Goal: Communication & Community: Answer question/provide support

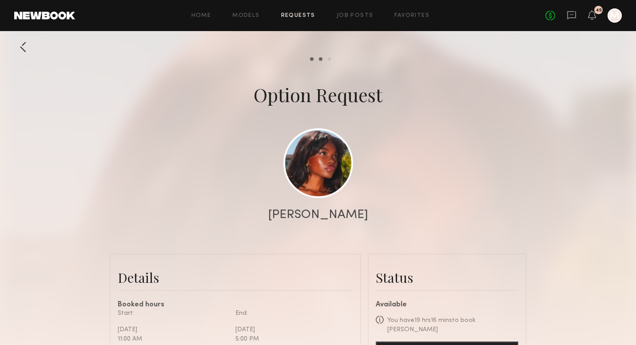
click at [301, 15] on link "Requests" at bounding box center [298, 16] width 34 height 6
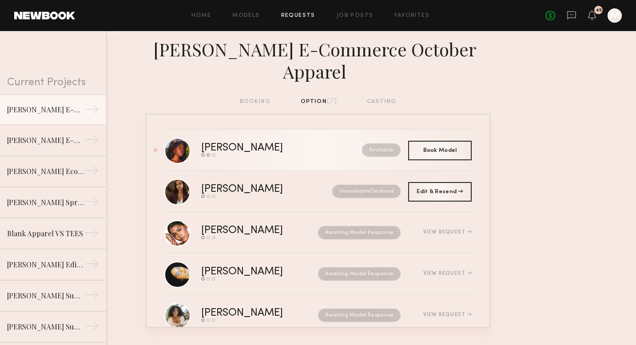
click at [226, 143] on div "[PERSON_NAME]" at bounding box center [261, 148] width 121 height 10
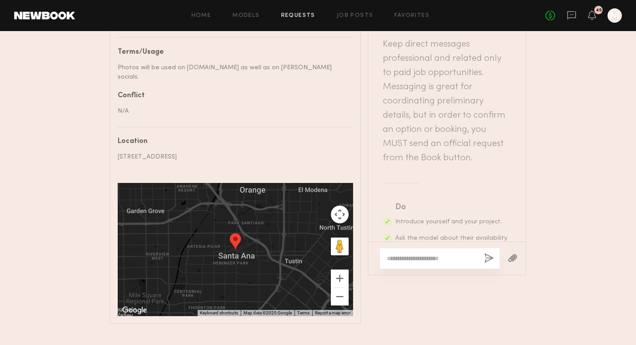
scroll to position [478, 0]
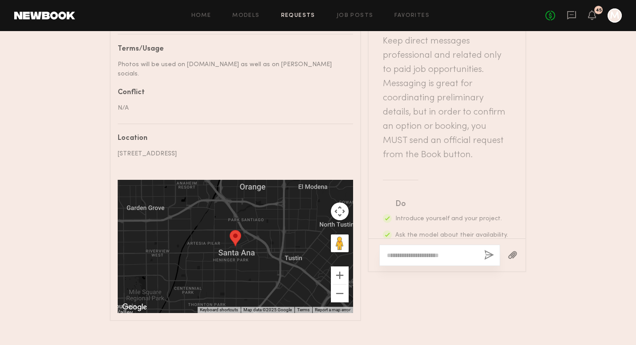
click at [410, 251] on textarea at bounding box center [432, 255] width 90 height 9
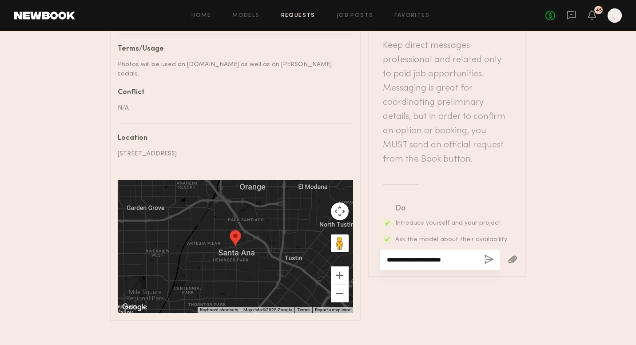
click at [405, 255] on textarea "**********" at bounding box center [432, 259] width 90 height 9
click at [451, 243] on textarea "**********" at bounding box center [432, 250] width 90 height 27
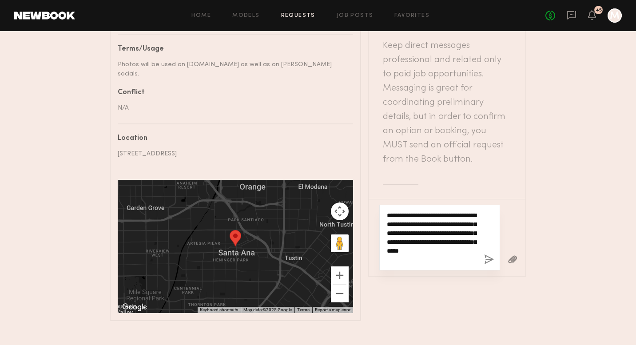
type textarea "**********"
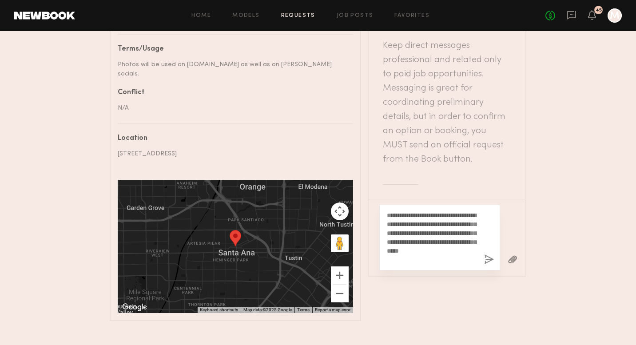
click at [487, 254] on button "button" at bounding box center [489, 259] width 10 height 11
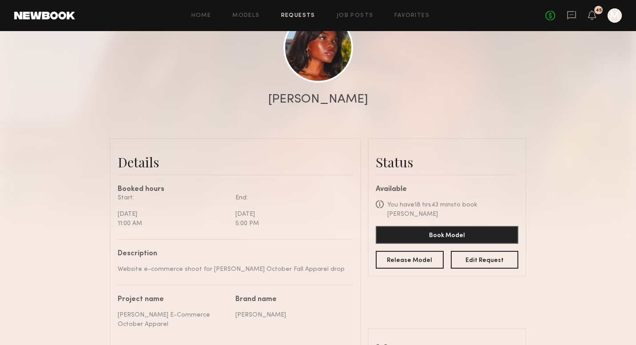
scroll to position [47, 0]
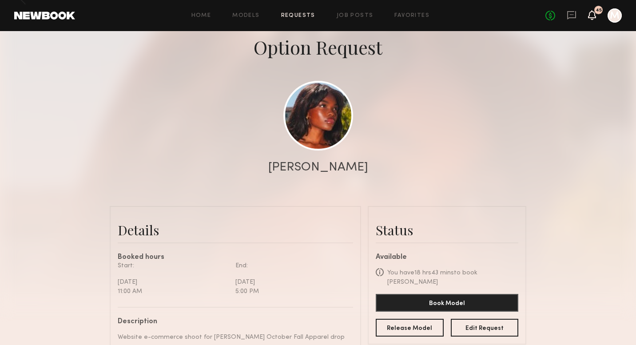
click at [591, 18] on icon at bounding box center [592, 15] width 8 height 10
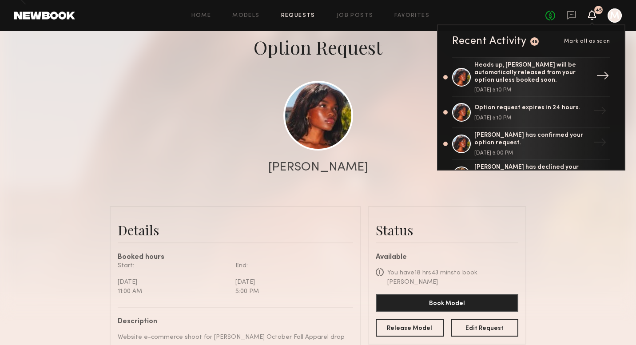
click at [540, 83] on div "Heads up, [PERSON_NAME] will be automatically released from your option unless …" at bounding box center [531, 73] width 115 height 22
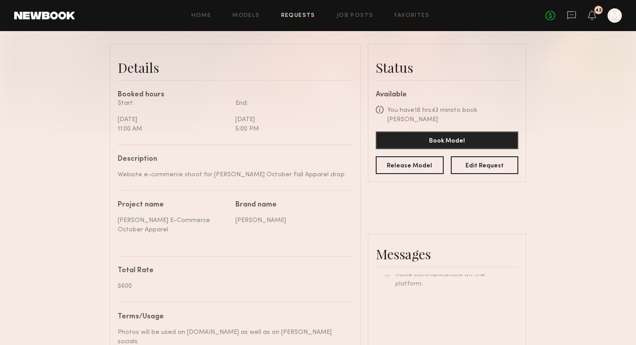
scroll to position [478, 0]
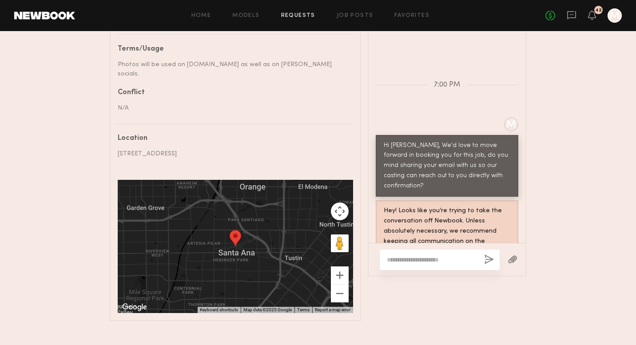
click at [449, 208] on div "Hey! Looks like you’re trying to take the conversation off Newbook. Unless abso…" at bounding box center [447, 231] width 127 height 51
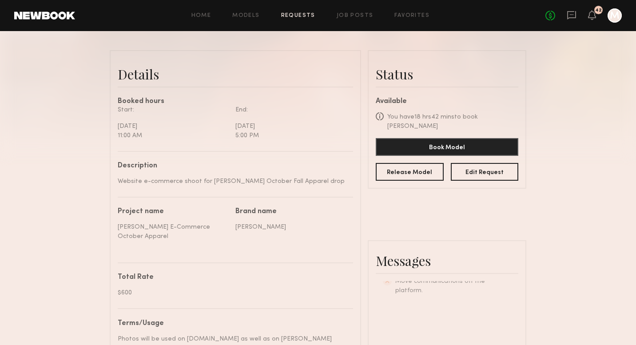
scroll to position [197, 0]
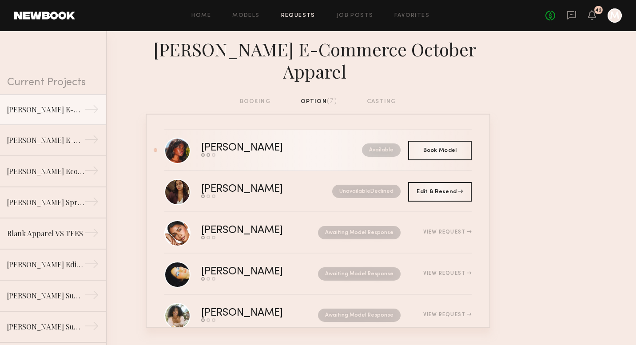
click at [289, 143] on div "[PERSON_NAME]" at bounding box center [261, 148] width 121 height 10
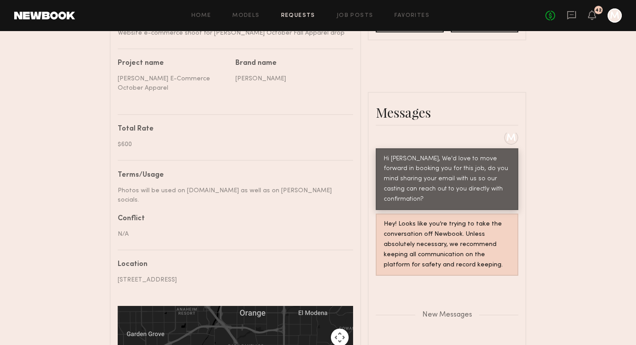
scroll to position [359, 0]
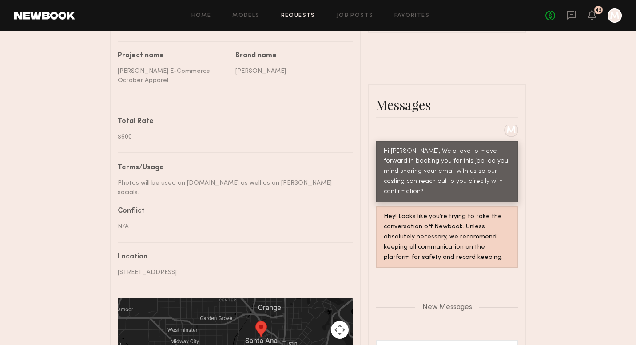
drag, startPoint x: 384, startPoint y: 318, endPoint x: 456, endPoint y: 319, distance: 72.4
copy div "miahannah12@gmail.com"
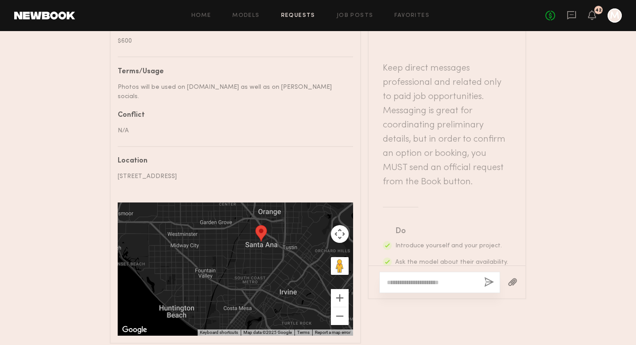
scroll to position [478, 0]
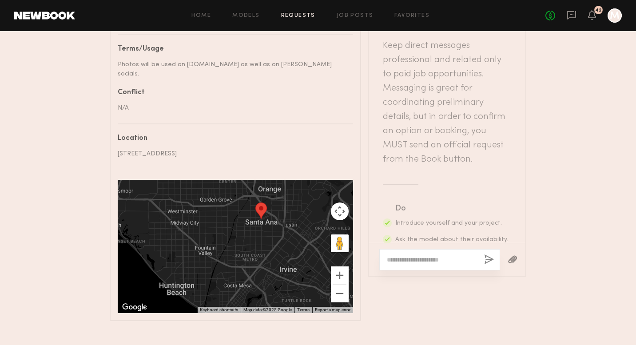
click at [421, 255] on textarea at bounding box center [432, 259] width 90 height 9
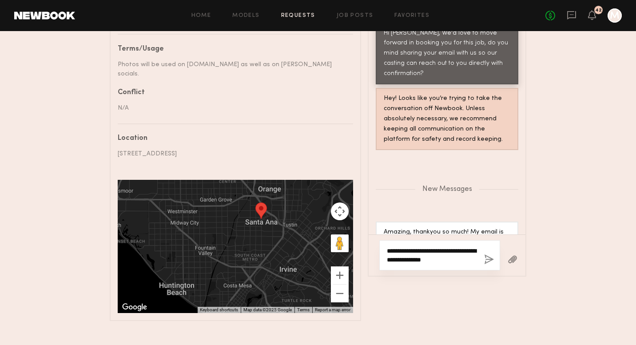
type textarea "**********"
click at [485, 254] on button "button" at bounding box center [489, 259] width 10 height 11
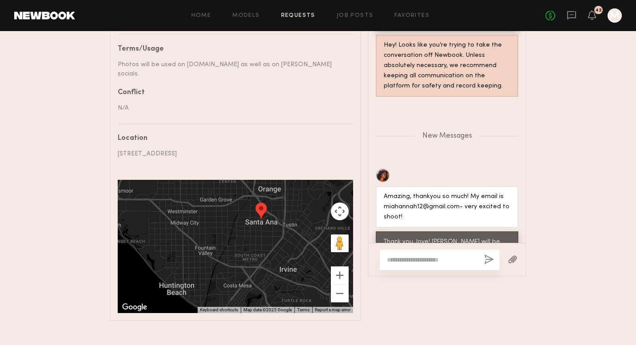
scroll to position [0, 0]
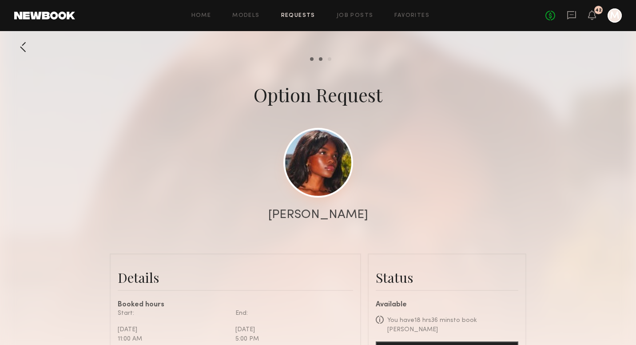
click at [321, 165] on link at bounding box center [318, 163] width 70 height 70
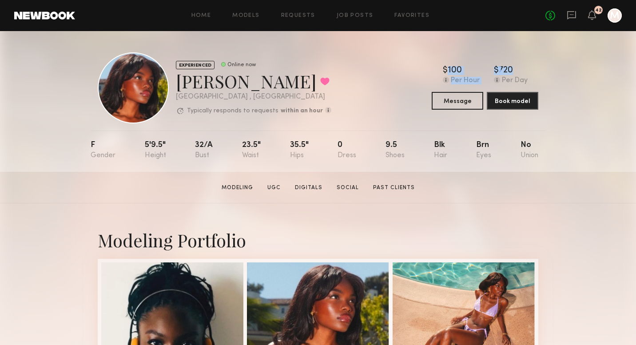
drag, startPoint x: 558, startPoint y: 74, endPoint x: 416, endPoint y: 69, distance: 141.7
click at [416, 69] on div "EXPERIENCED Online now Mia H. Favorited Los Angeles , CA Typically responds to …" at bounding box center [318, 101] width 636 height 141
click at [416, 64] on div "EXPERIENCED Online now Mia H. Favorited Los Angeles , CA Typically responds to …" at bounding box center [318, 87] width 440 height 71
drag, startPoint x: 416, startPoint y: 58, endPoint x: 581, endPoint y: 91, distance: 167.4
click at [581, 91] on div "EXPERIENCED Online now Mia H. Favorited Los Angeles , CA Typically responds to …" at bounding box center [318, 101] width 636 height 141
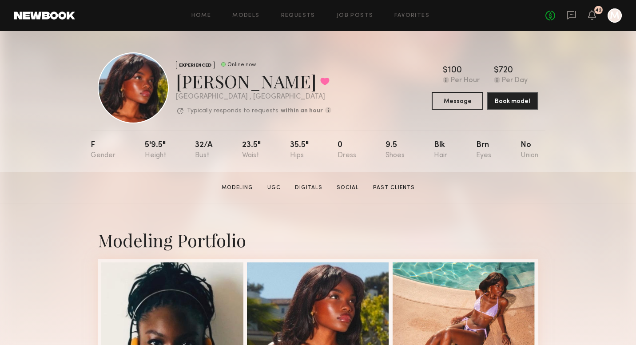
click at [583, 115] on div "EXPERIENCED Online now Mia H. Favorited Los Angeles , CA Typically responds to …" at bounding box center [318, 101] width 636 height 141
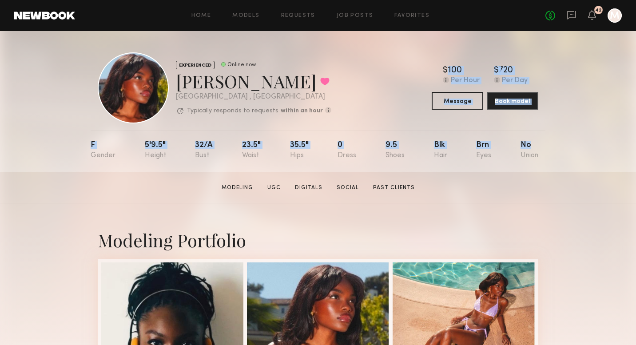
drag, startPoint x: 413, startPoint y: 61, endPoint x: 639, endPoint y: 173, distance: 251.9
